Goal: Task Accomplishment & Management: Complete application form

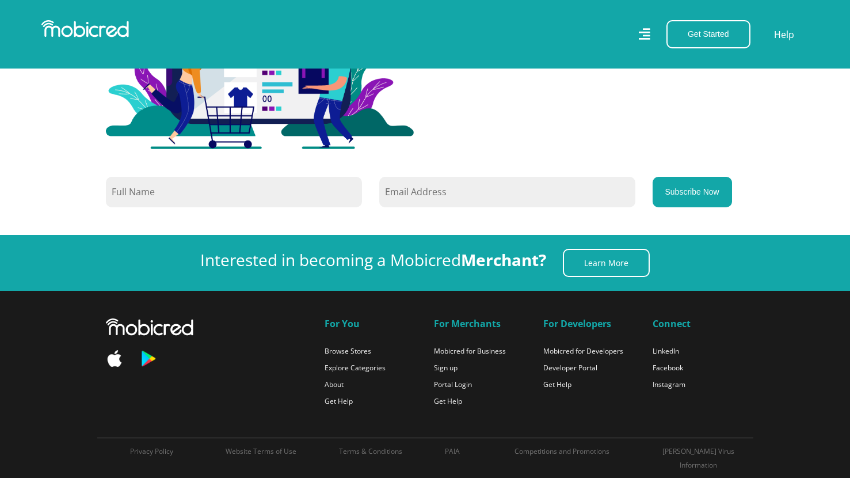
scroll to position [3100, 0]
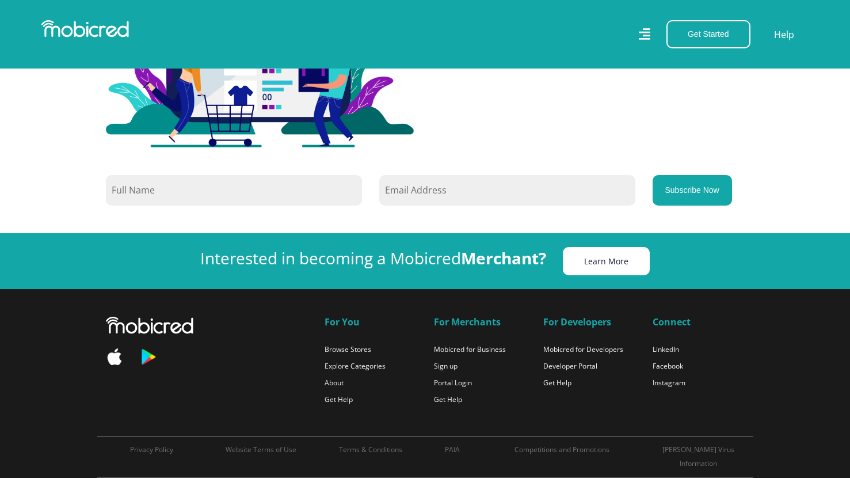
click at [598, 256] on link "Learn More" at bounding box center [606, 261] width 87 height 28
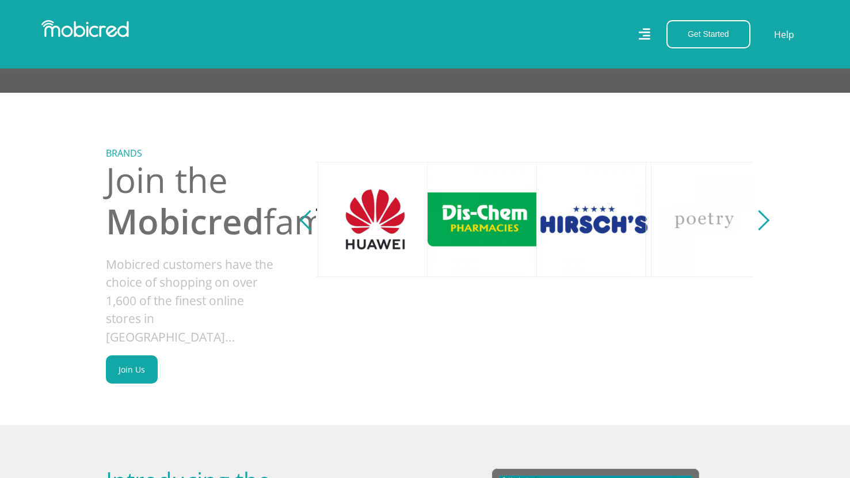
scroll to position [0, 437]
click at [760, 226] on div "Next" at bounding box center [759, 220] width 20 height 20
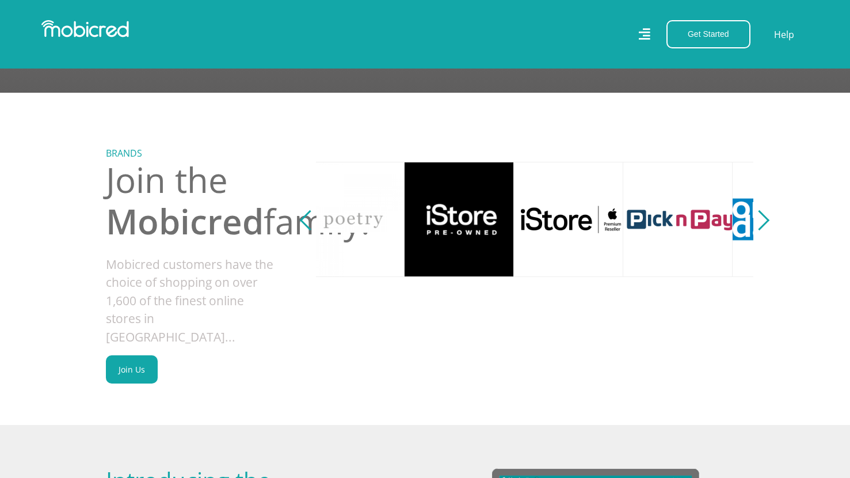
scroll to position [0, 875]
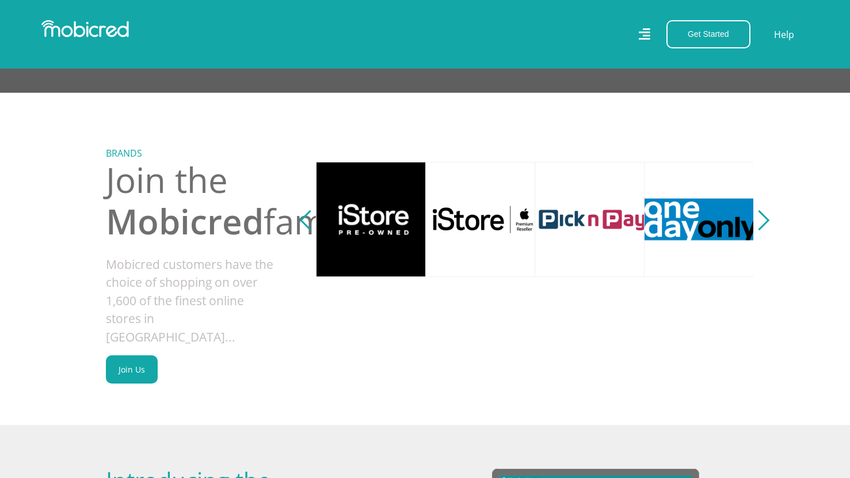
click at [760, 226] on div "Next" at bounding box center [759, 220] width 20 height 20
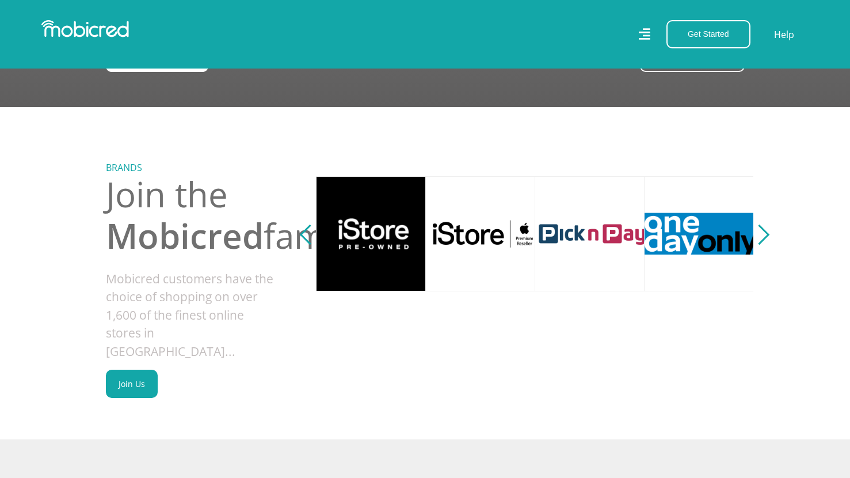
click at [765, 232] on button "Next" at bounding box center [759, 233] width 14 height 23
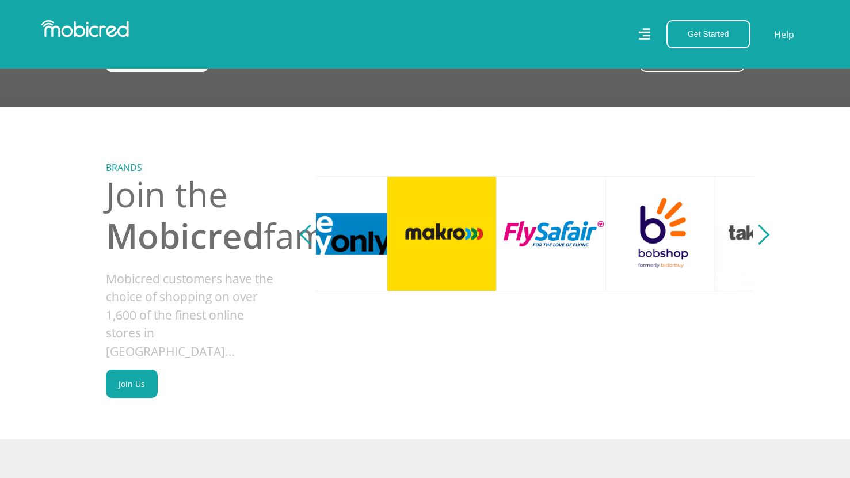
scroll to position [0, 1312]
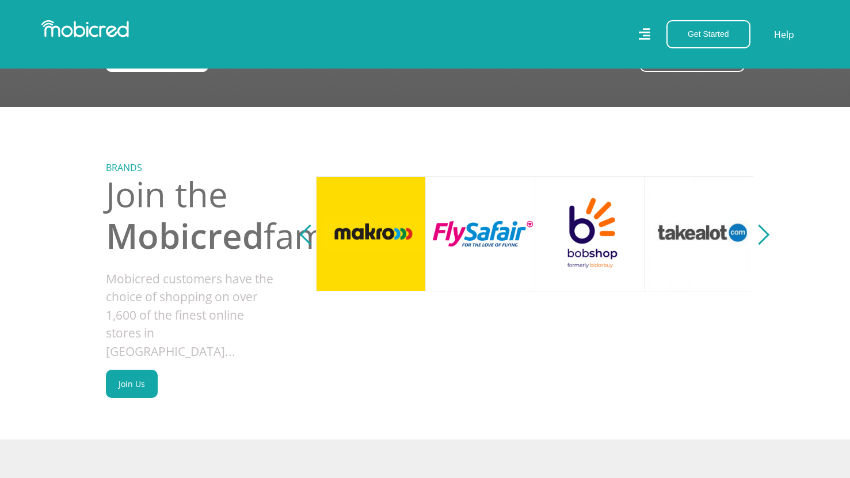
click at [765, 236] on button "Next" at bounding box center [759, 233] width 14 height 23
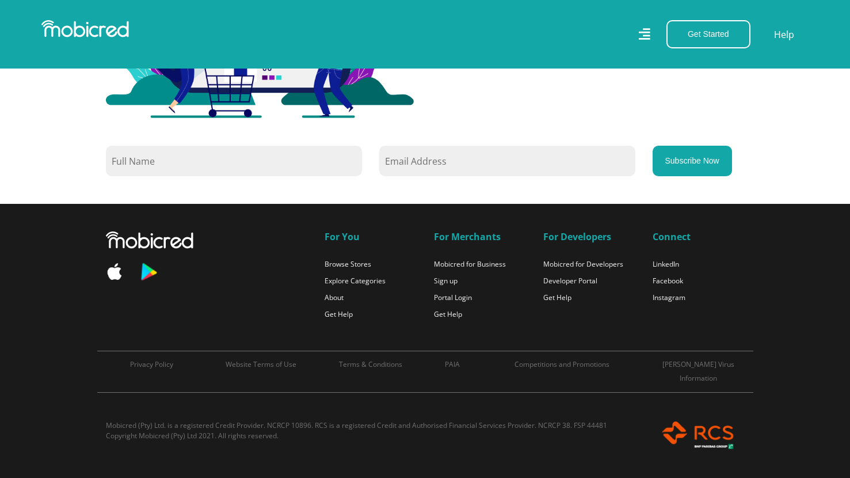
scroll to position [0, 0]
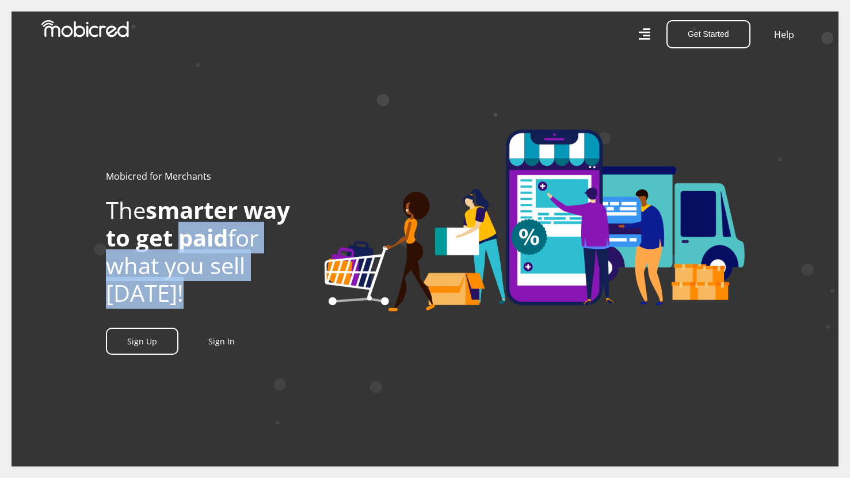
drag, startPoint x: 181, startPoint y: 242, endPoint x: 222, endPoint y: 296, distance: 67.5
click at [222, 296] on h2 "The smarter way to get paid for what you sell [DATE]!" at bounding box center [206, 251] width 201 height 111
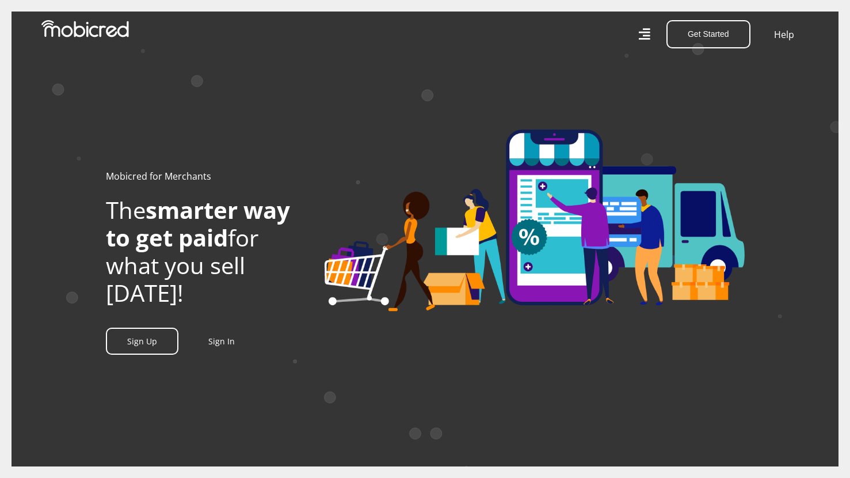
click at [644, 37] on icon at bounding box center [644, 34] width 12 height 17
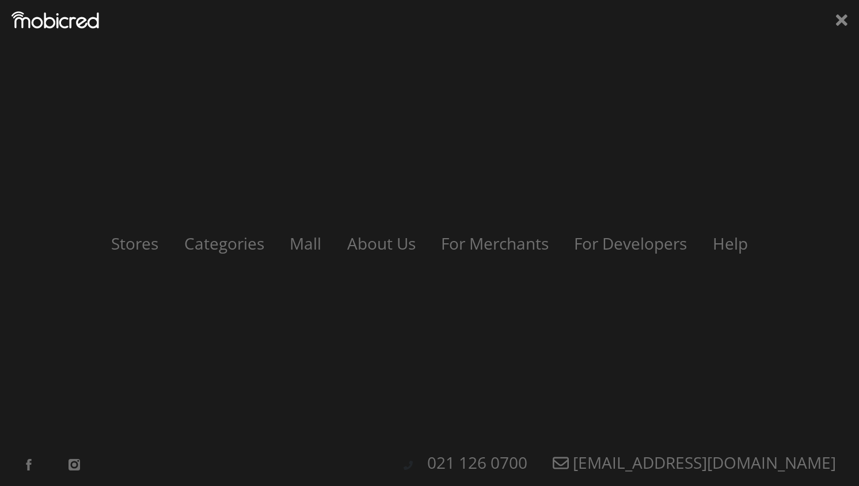
click at [832, 17] on div "Stores Categories Mall About Us For Merchants For Developers Help Sign Up Sign …" at bounding box center [429, 243] width 859 height 486
click at [845, 22] on icon at bounding box center [842, 20] width 12 height 12
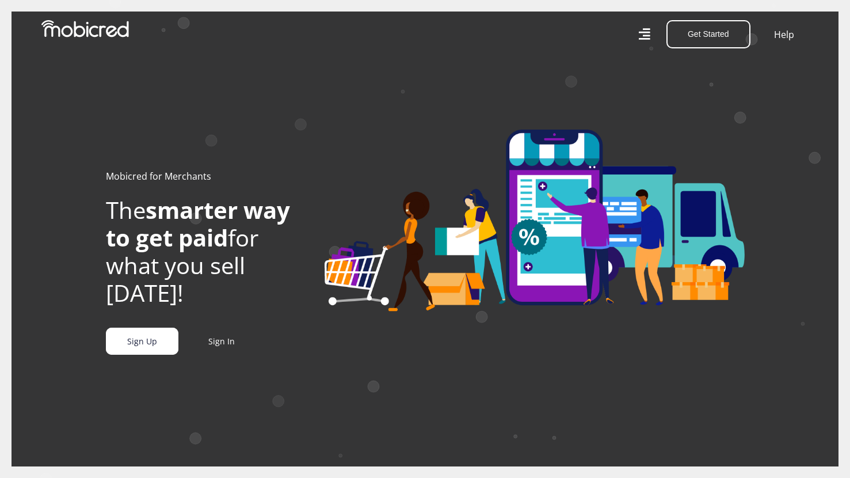
click at [136, 349] on link "Sign Up" at bounding box center [142, 340] width 73 height 27
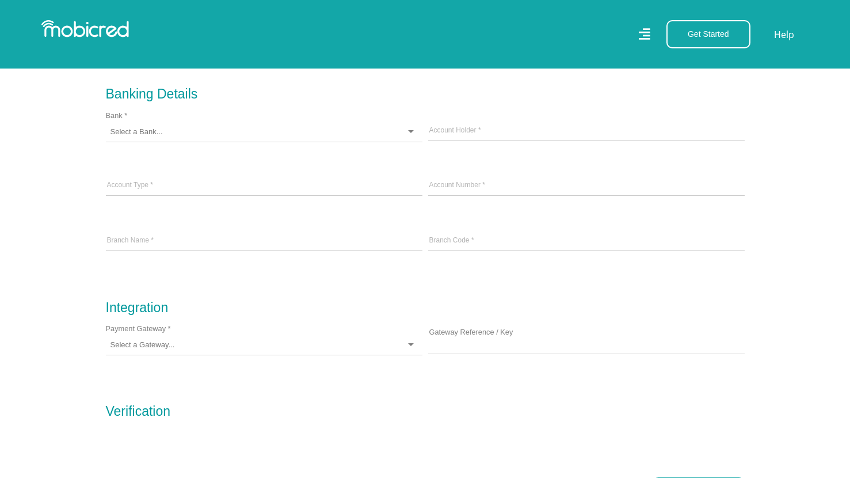
scroll to position [818, 0]
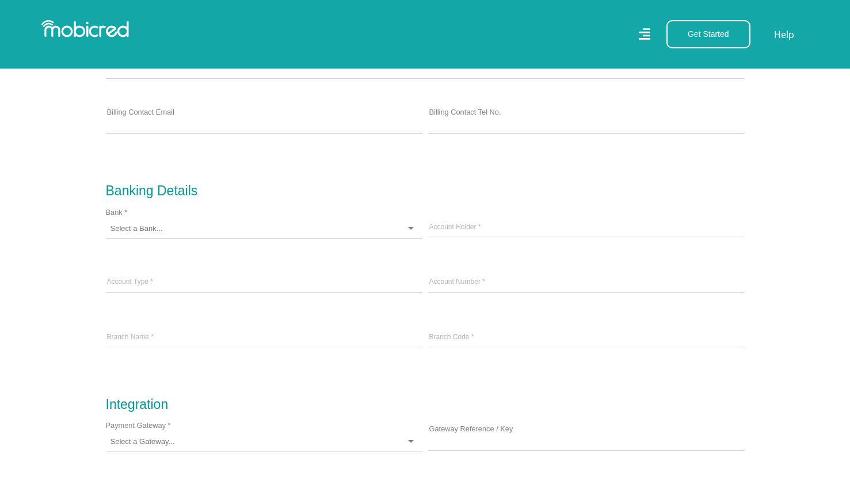
click at [279, 230] on div at bounding box center [264, 229] width 317 height 20
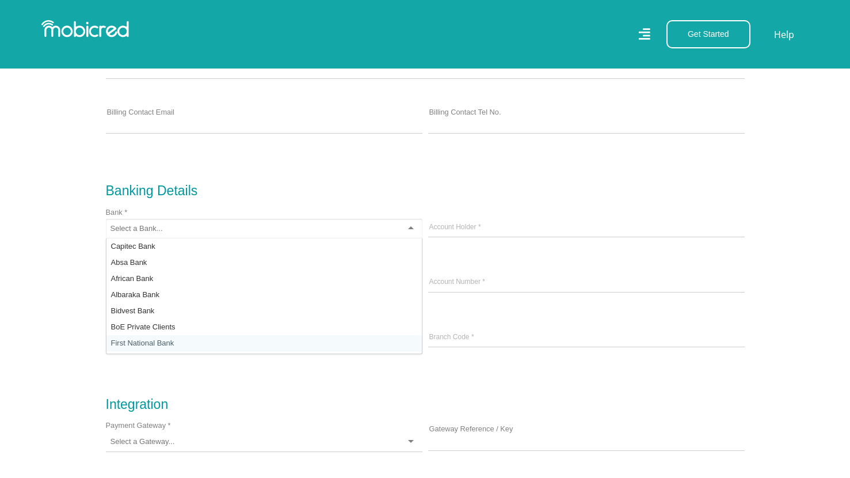
scroll to position [0, 0]
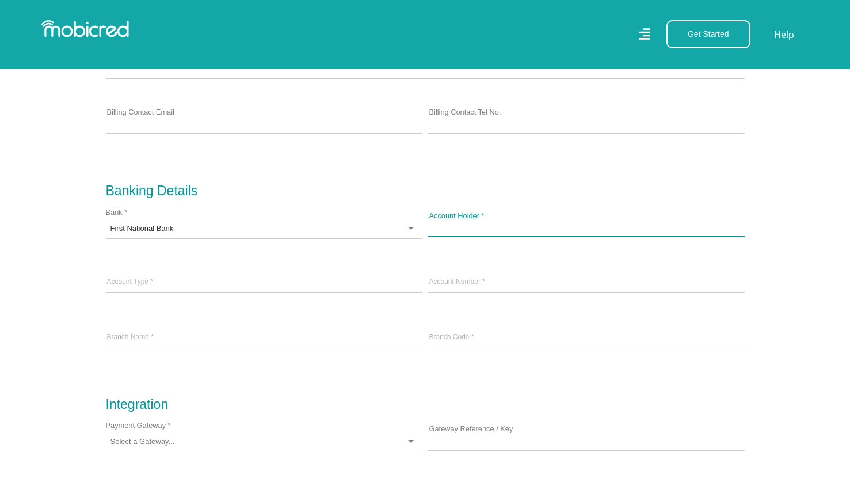
click at [468, 233] on input "Account Holder *" at bounding box center [586, 227] width 317 height 17
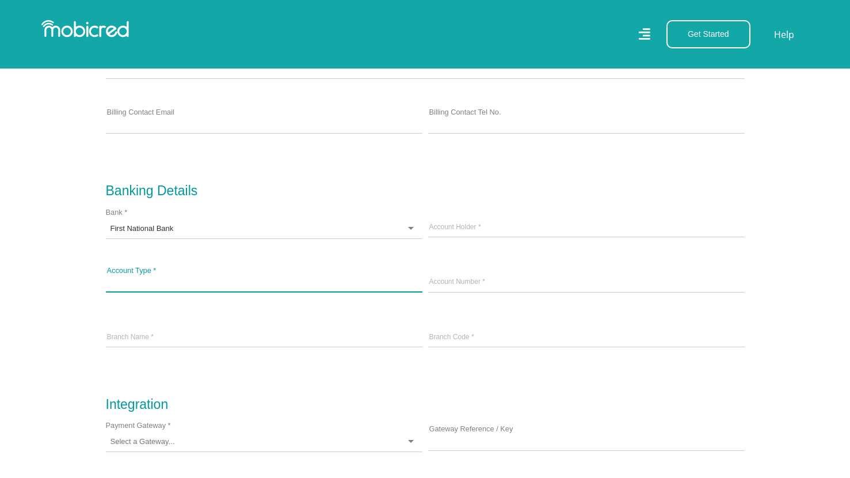
click at [352, 291] on input "Account Type *" at bounding box center [264, 282] width 317 height 17
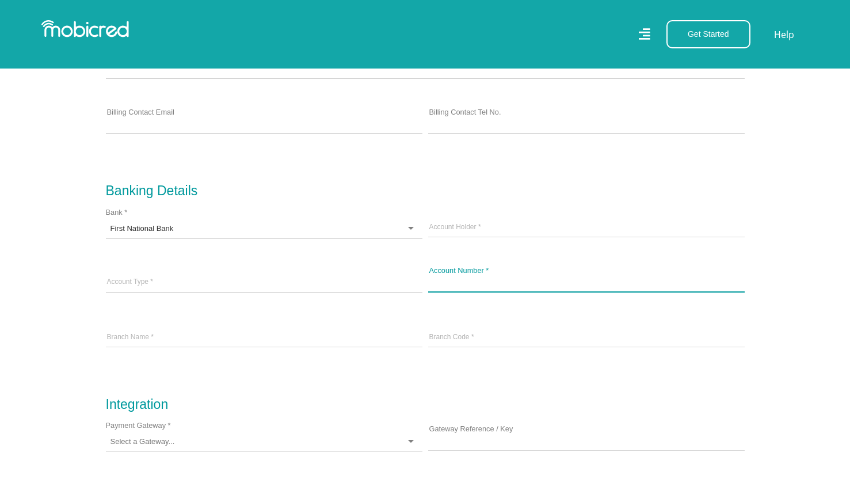
click at [490, 288] on input "text" at bounding box center [586, 282] width 317 height 17
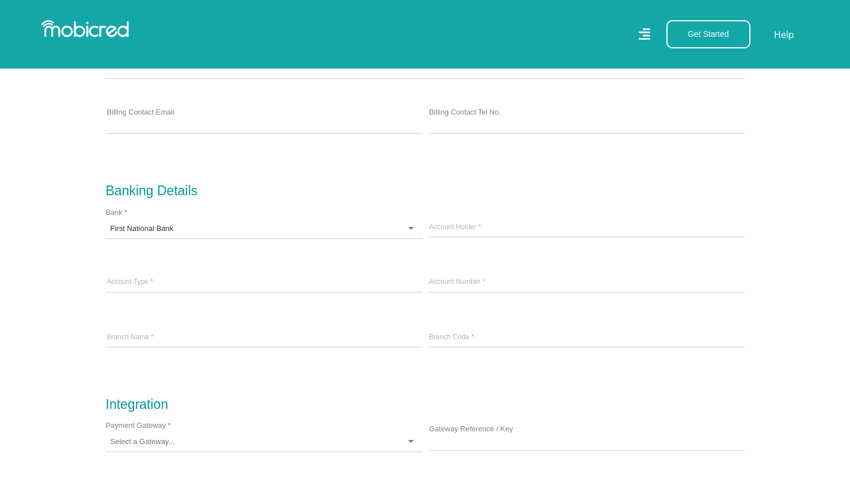
click at [372, 347] on icon at bounding box center [264, 346] width 317 height 1
click at [470, 347] on icon at bounding box center [586, 346] width 317 height 1
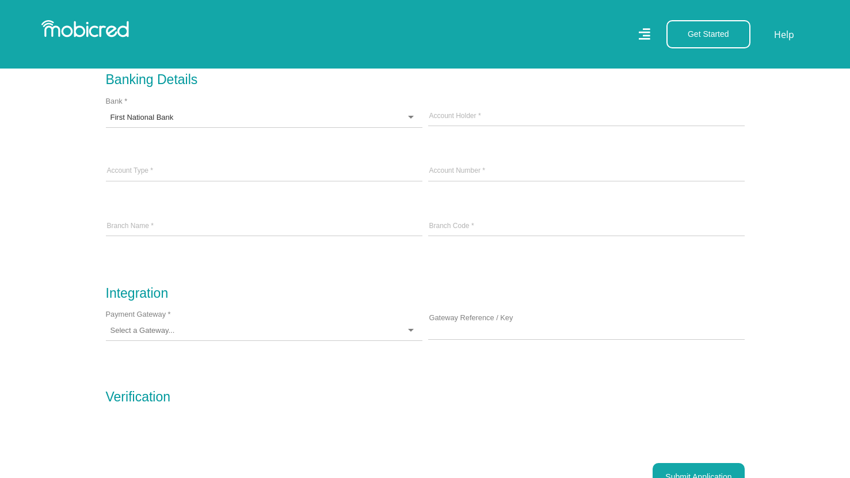
scroll to position [934, 0]
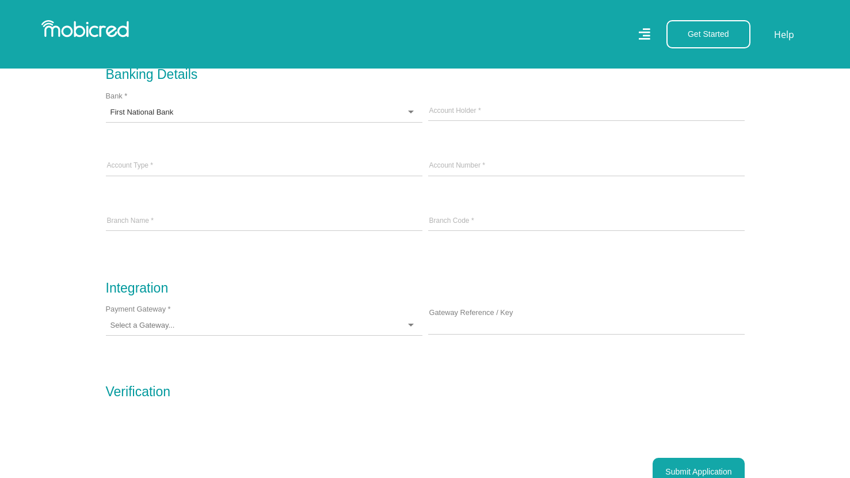
click at [378, 325] on div at bounding box center [264, 325] width 317 height 20
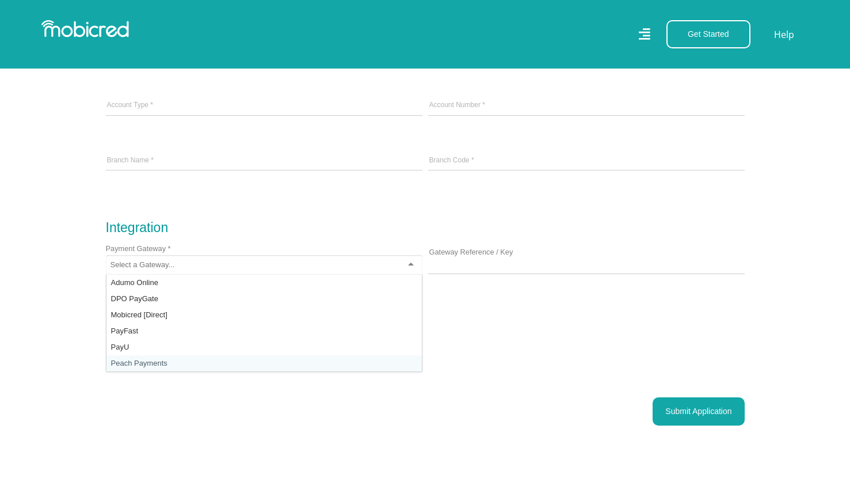
scroll to position [983, 0]
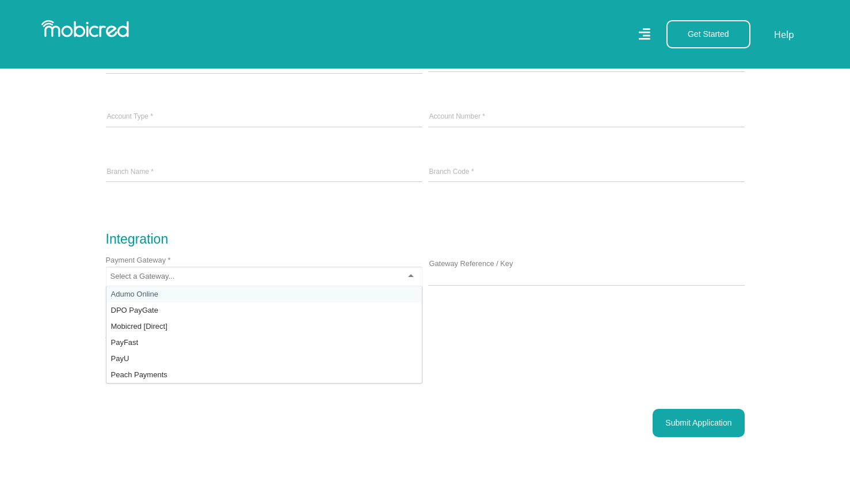
click at [368, 283] on div at bounding box center [264, 276] width 317 height 20
drag, startPoint x: 57, startPoint y: 133, endPoint x: 5, endPoint y: 130, distance: 52.5
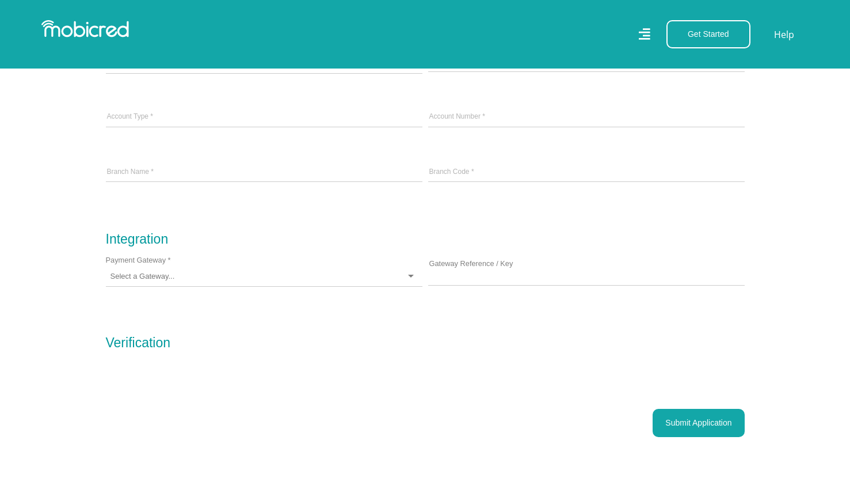
click at [379, 272] on div at bounding box center [264, 276] width 317 height 20
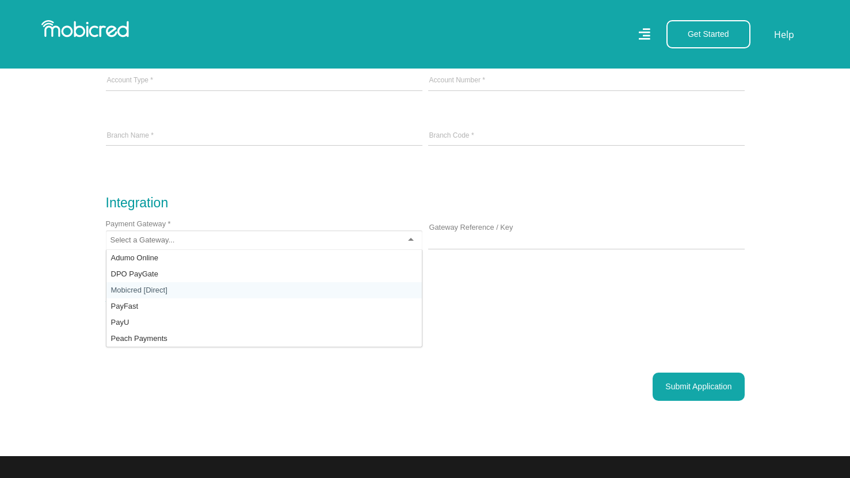
scroll to position [1025, 0]
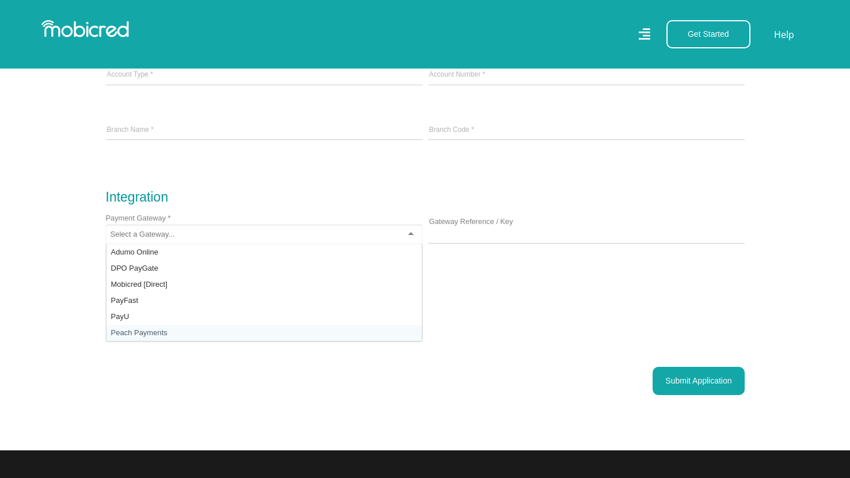
click at [399, 390] on div "Submit Application" at bounding box center [425, 381] width 639 height 28
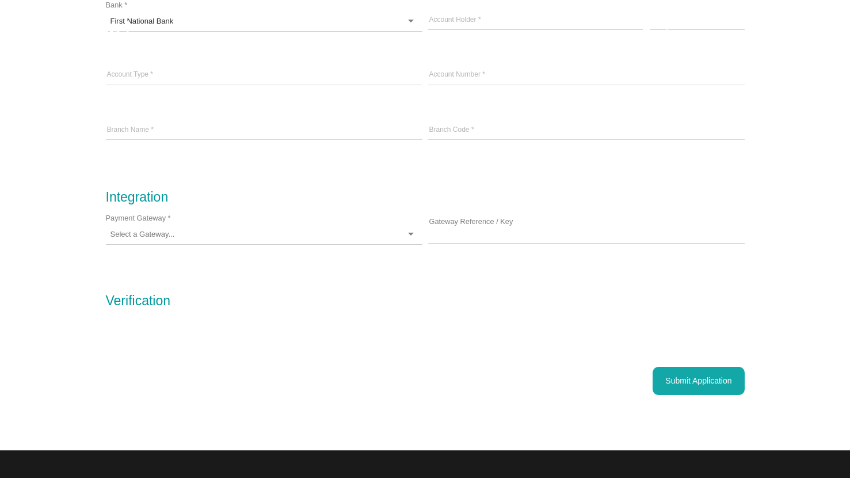
scroll to position [0, 0]
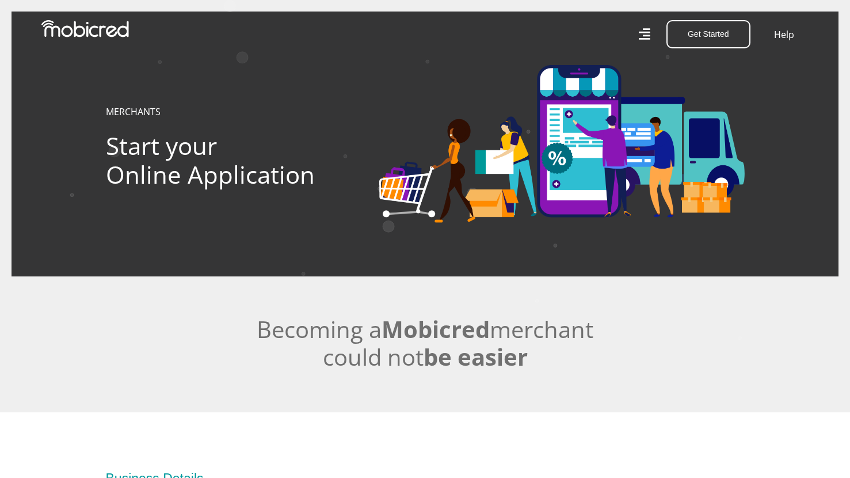
click at [349, 306] on icon "Created with [PERSON_NAME] 2.3.0" at bounding box center [437, 144] width 850 height 478
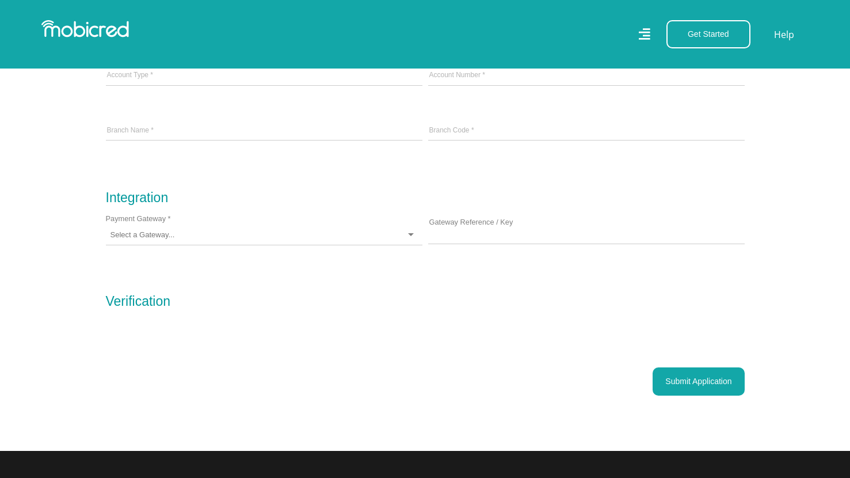
scroll to position [989, 0]
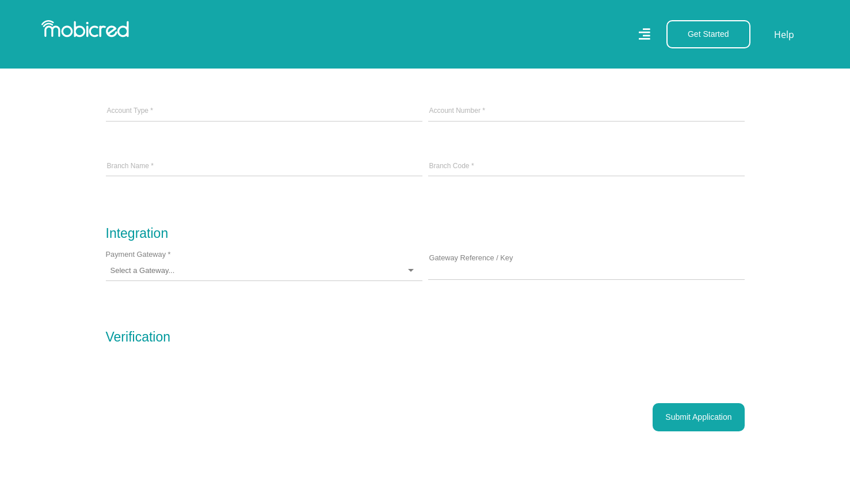
click at [285, 273] on div at bounding box center [264, 271] width 317 height 20
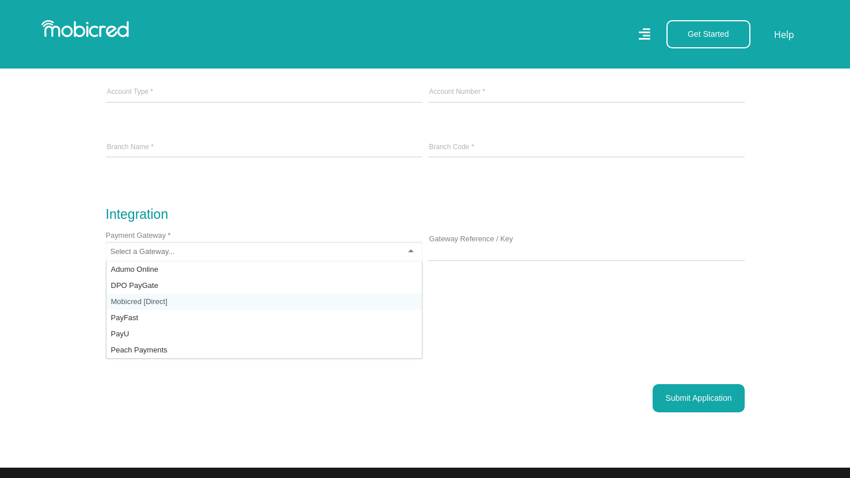
scroll to position [1012, 0]
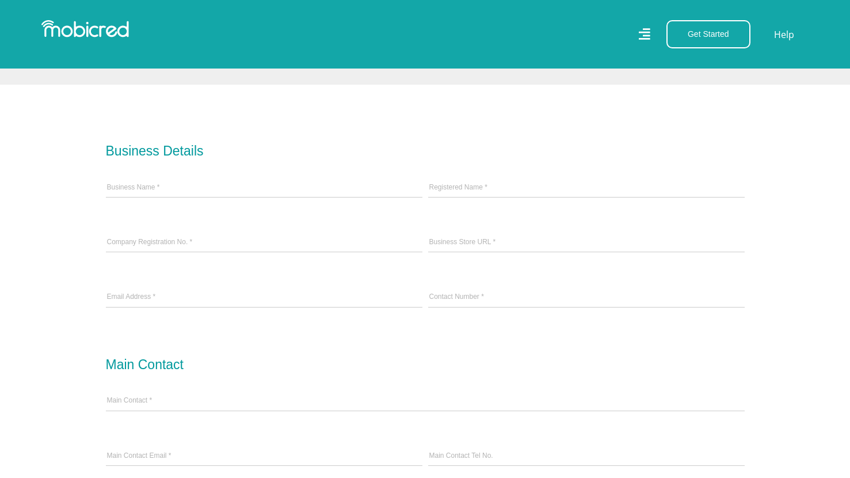
scroll to position [514, 0]
